Goal: Information Seeking & Learning: Find specific page/section

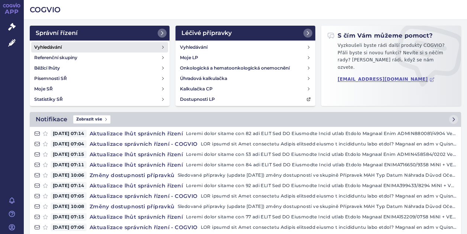
click at [45, 47] on h4 "Vyhledávání" at bounding box center [48, 47] width 28 height 7
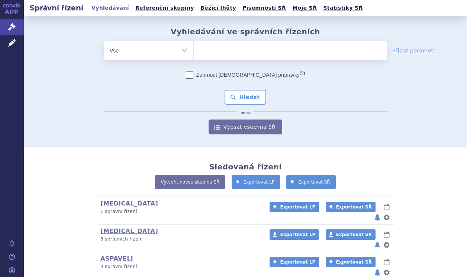
click at [219, 48] on ul at bounding box center [290, 49] width 193 height 16
click at [194, 48] on select at bounding box center [193, 50] width 0 height 19
type input "ki"
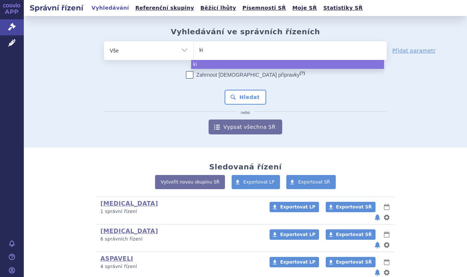
type input "kis"
type input "ki"
type input "k"
type input "le"
type input "leq"
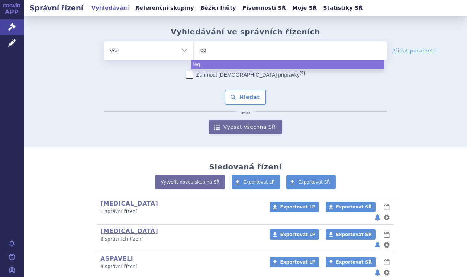
type input "leqv"
type input "leqvi"
type input "leqvio"
select select "leqvio"
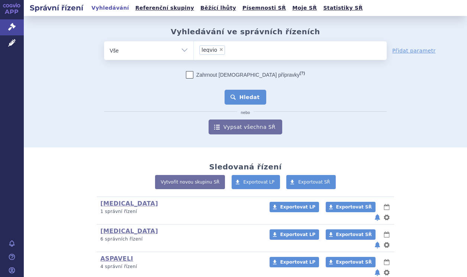
click at [243, 99] on button "Hledat" at bounding box center [246, 97] width 42 height 15
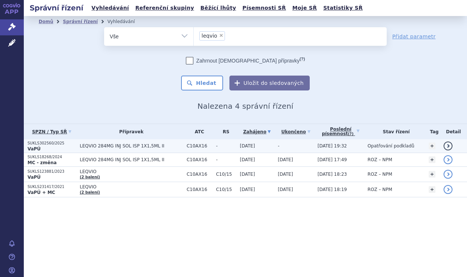
click at [35, 146] on strong "VaPÚ" at bounding box center [34, 148] width 13 height 5
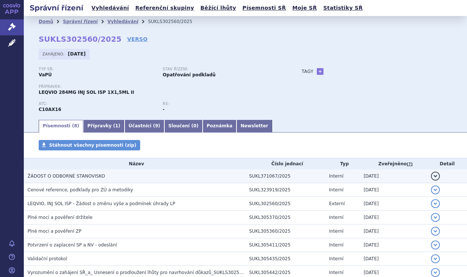
click at [54, 179] on span "ŽÁDOST O ODBORNÉ STANOVISKO" at bounding box center [66, 175] width 77 height 5
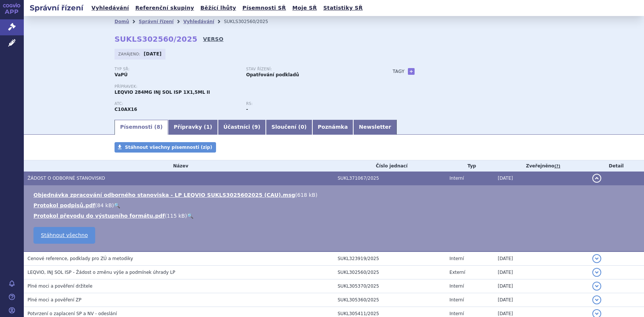
click at [203, 38] on link "VERSO" at bounding box center [213, 38] width 20 height 7
